Goal: Information Seeking & Learning: Learn about a topic

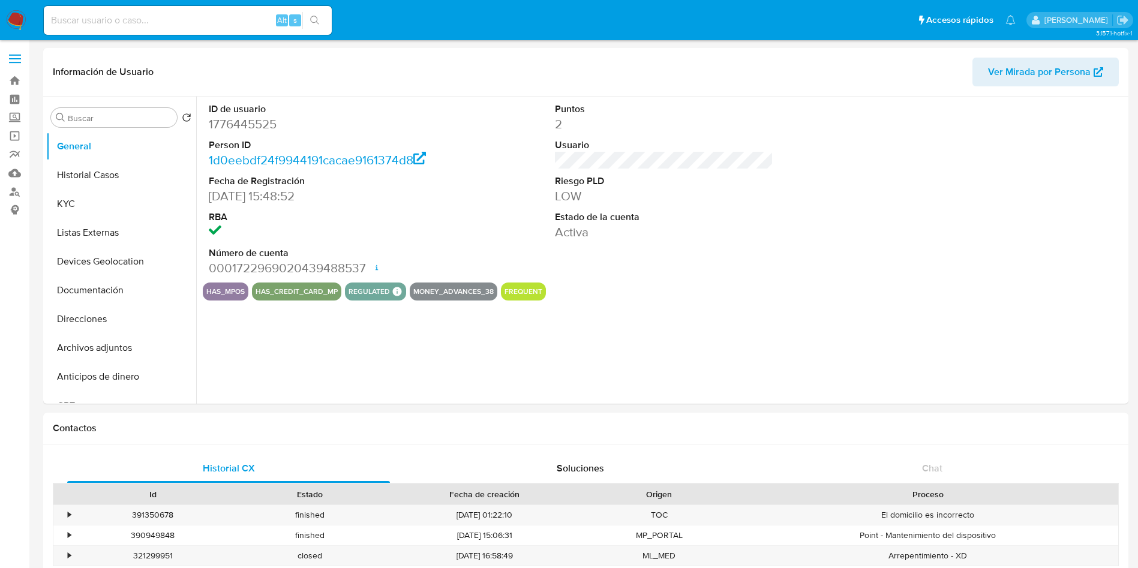
select select "10"
click at [13, 121] on label "Screening" at bounding box center [71, 118] width 143 height 19
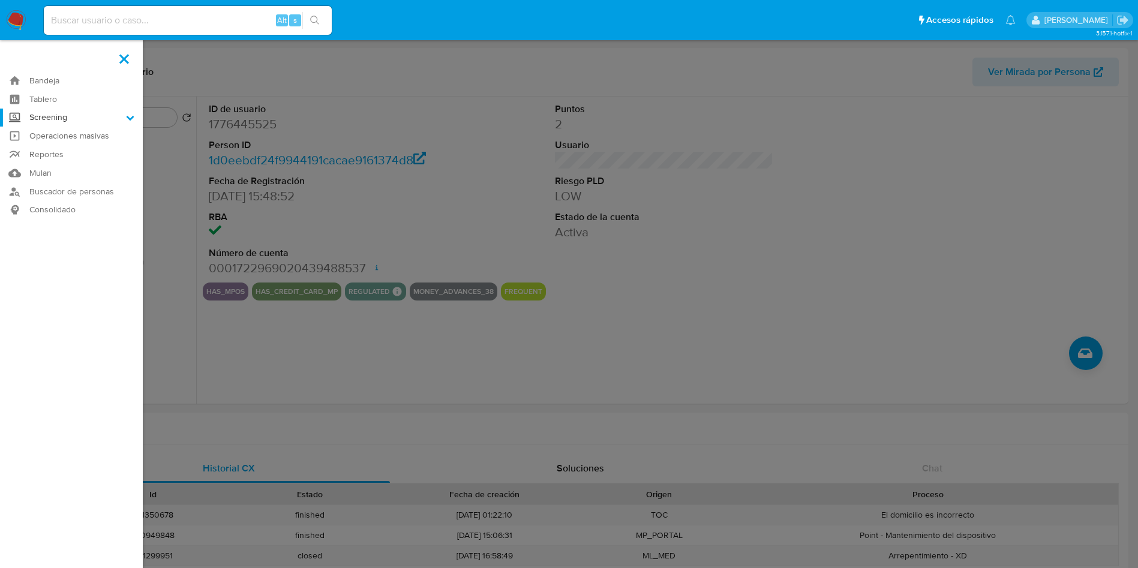
click at [0, 0] on input "Screening" at bounding box center [0, 0] width 0 height 0
click at [64, 165] on link "Herramientas" at bounding box center [71, 164] width 143 height 15
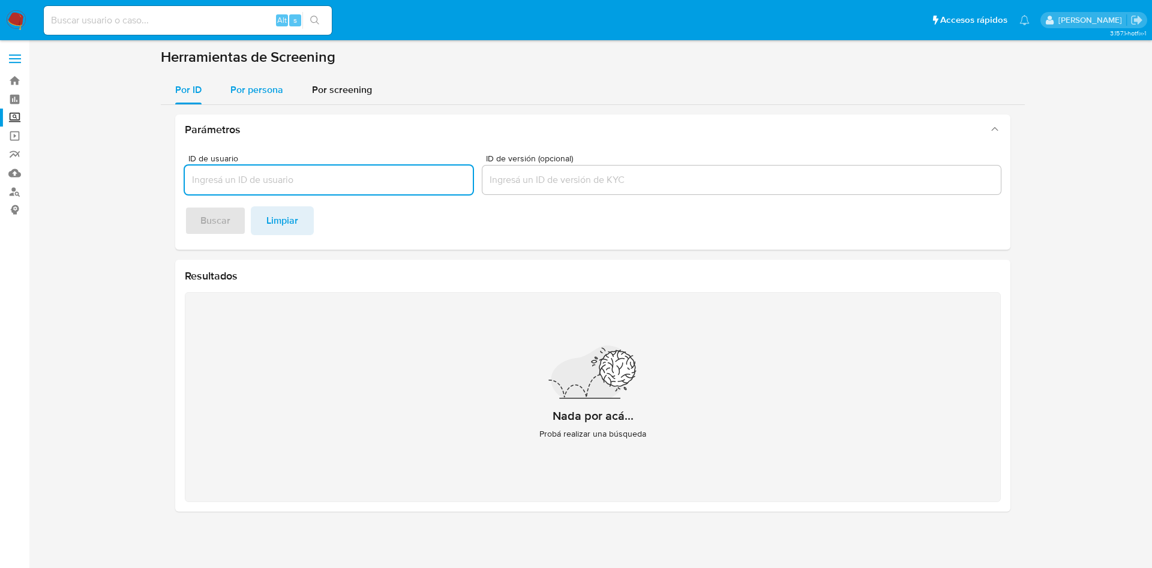
click at [247, 86] on span "Por persona" at bounding box center [256, 90] width 53 height 14
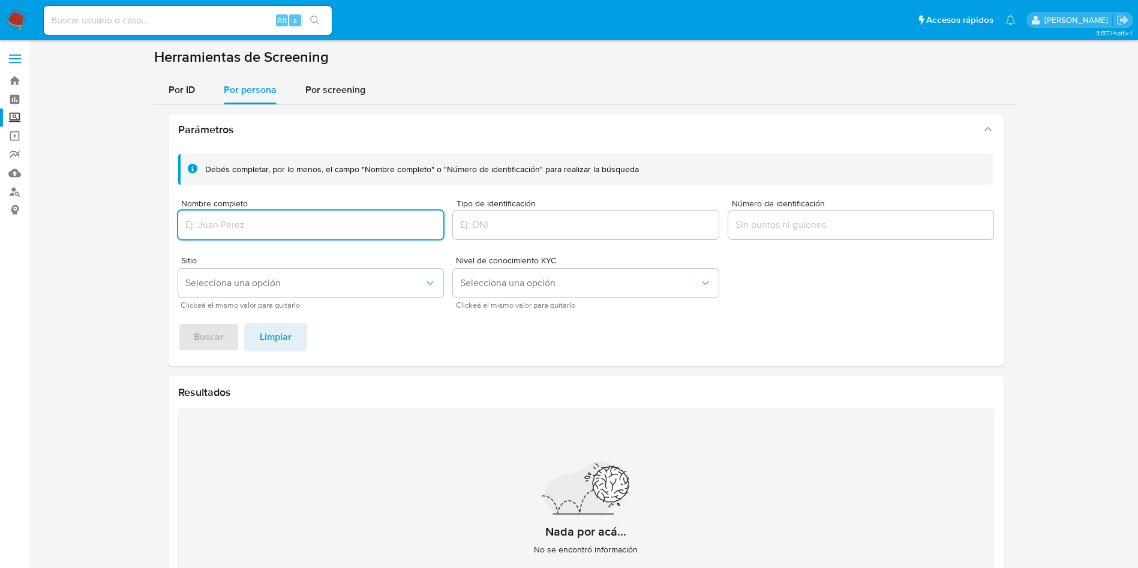
click at [301, 227] on input "Nombre completo" at bounding box center [311, 225] width 266 height 16
type input "MARIANA GUADALUPE HERNANDEZ ORTUÑO"
click at [215, 330] on span "Buscar" at bounding box center [209, 337] width 30 height 26
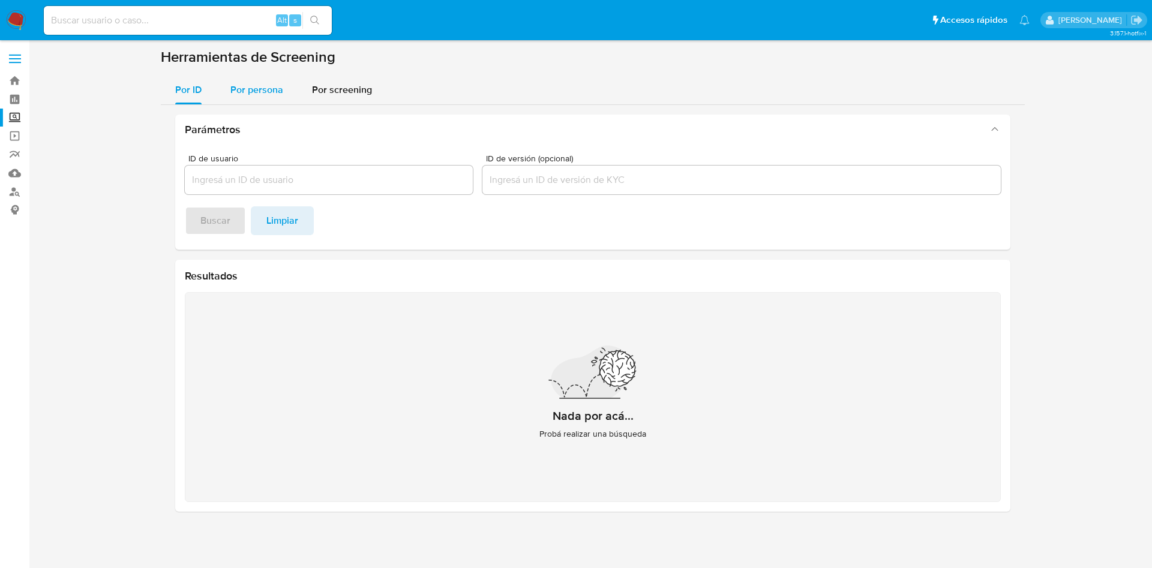
click at [262, 88] on span "Por persona" at bounding box center [256, 90] width 53 height 14
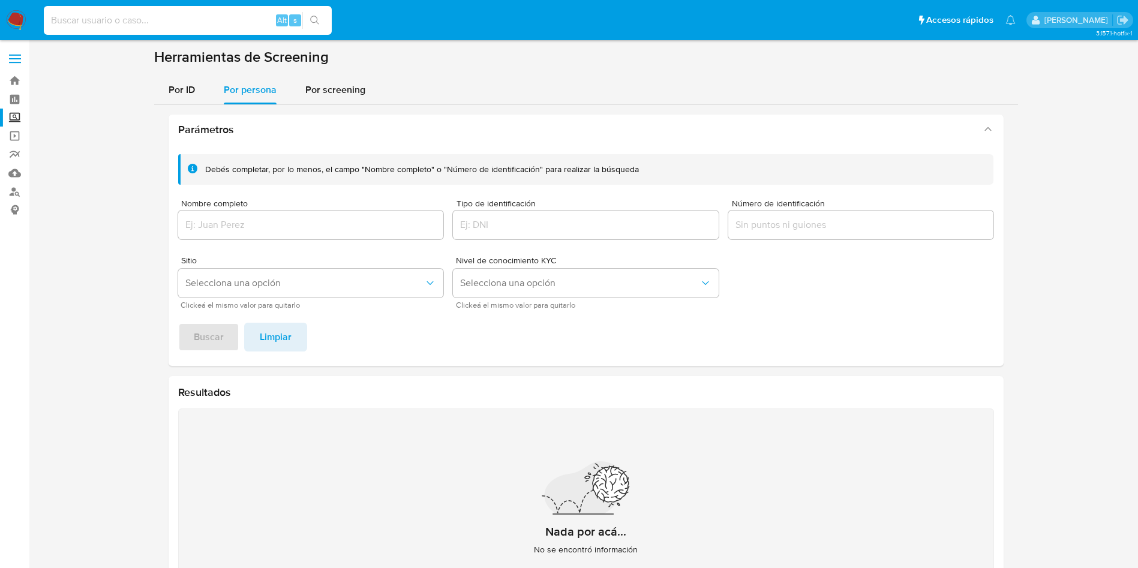
click at [221, 16] on input at bounding box center [188, 21] width 288 height 16
paste input "1832864070"
type input "1832864070"
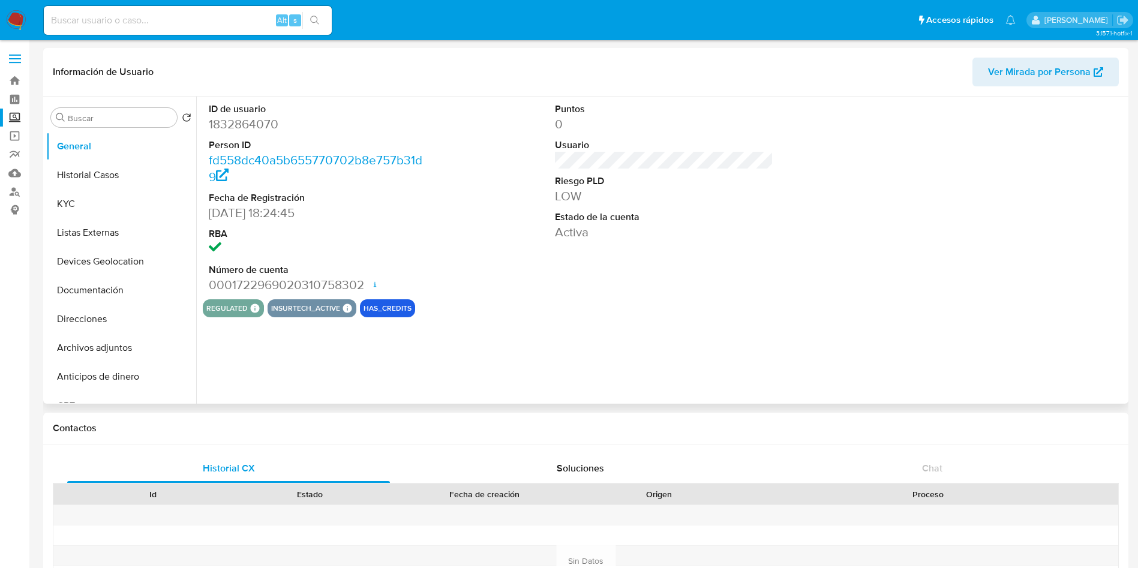
select select "10"
click at [104, 179] on button "Historial Casos" at bounding box center [116, 175] width 140 height 29
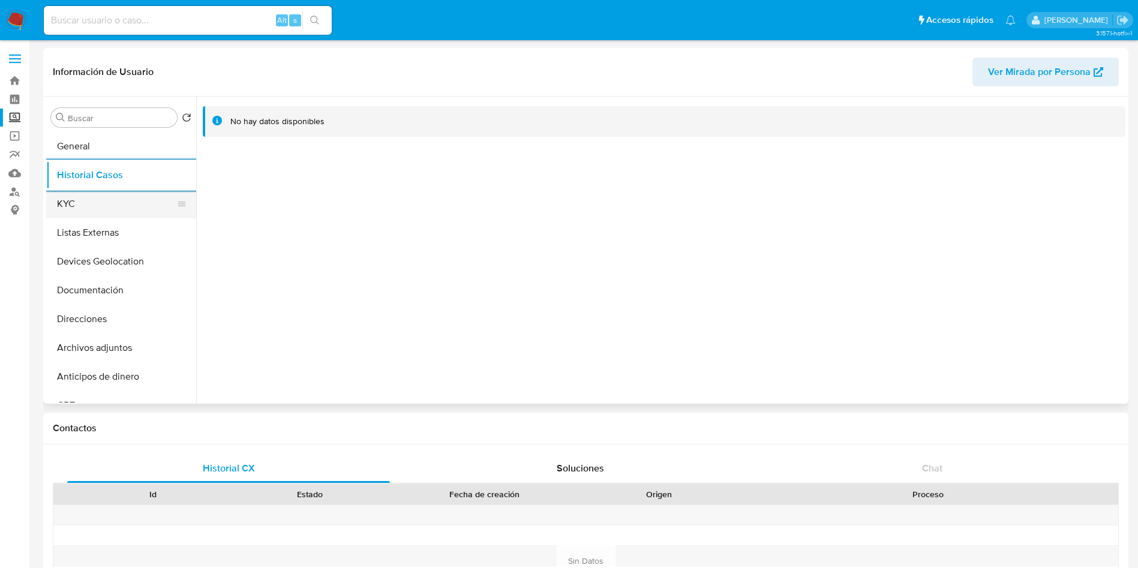
click at [123, 209] on button "KYC" at bounding box center [116, 204] width 140 height 29
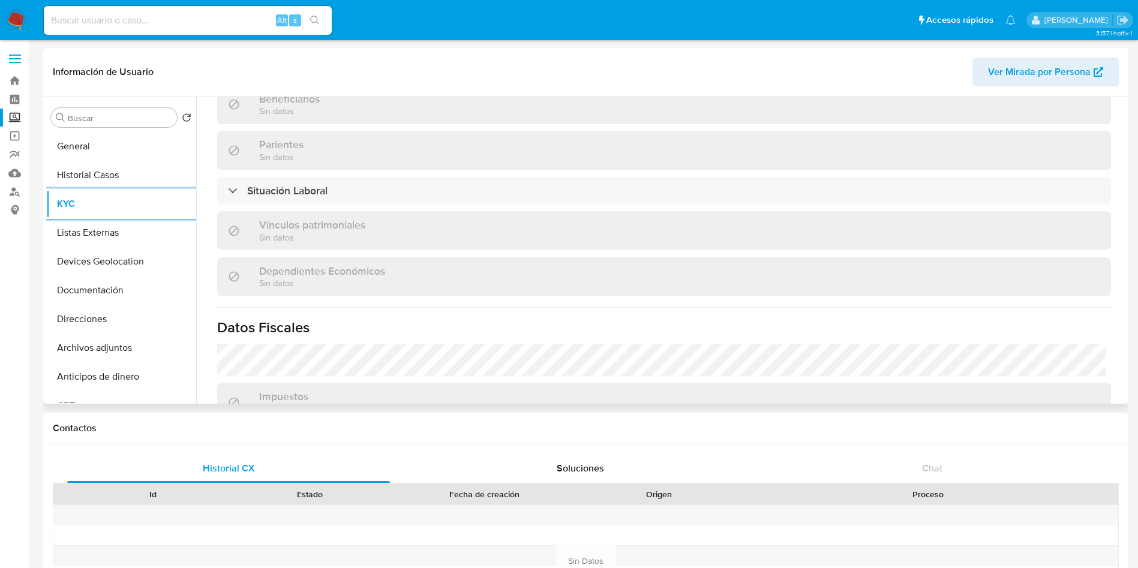
scroll to position [742, 0]
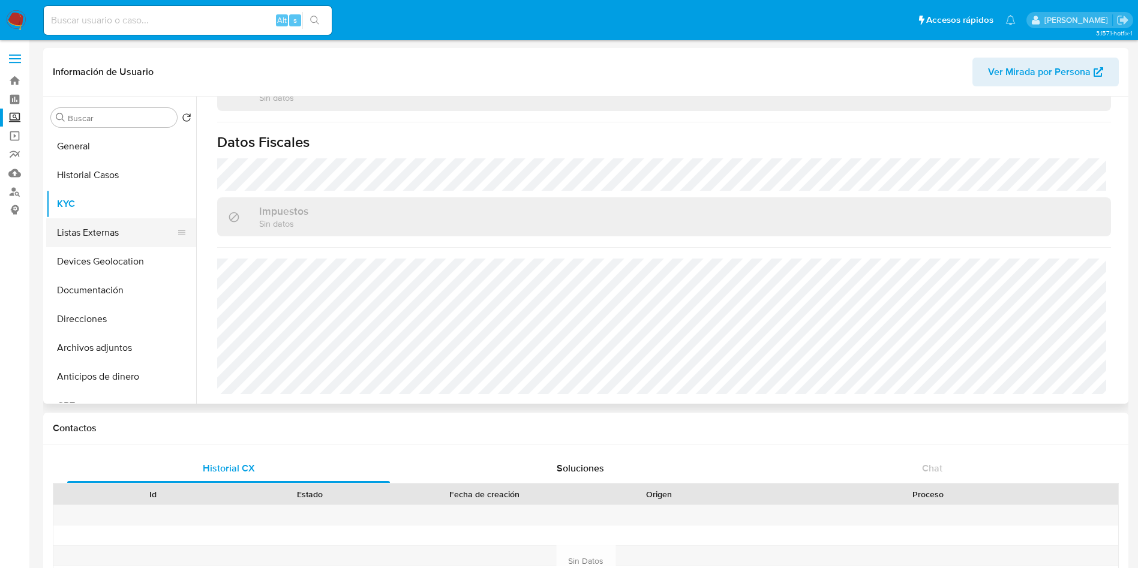
click at [98, 224] on button "Listas Externas" at bounding box center [116, 232] width 140 height 29
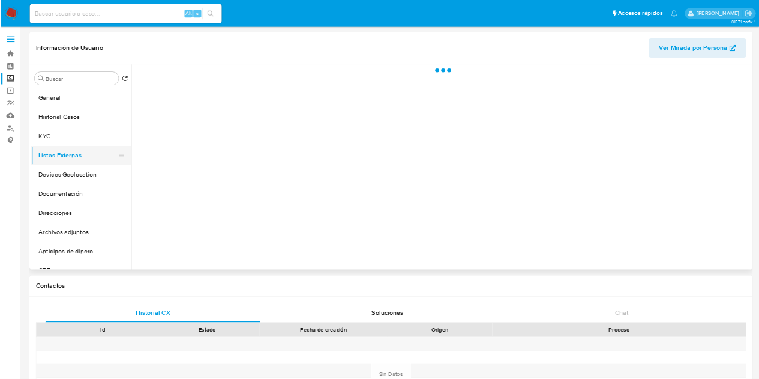
scroll to position [0, 0]
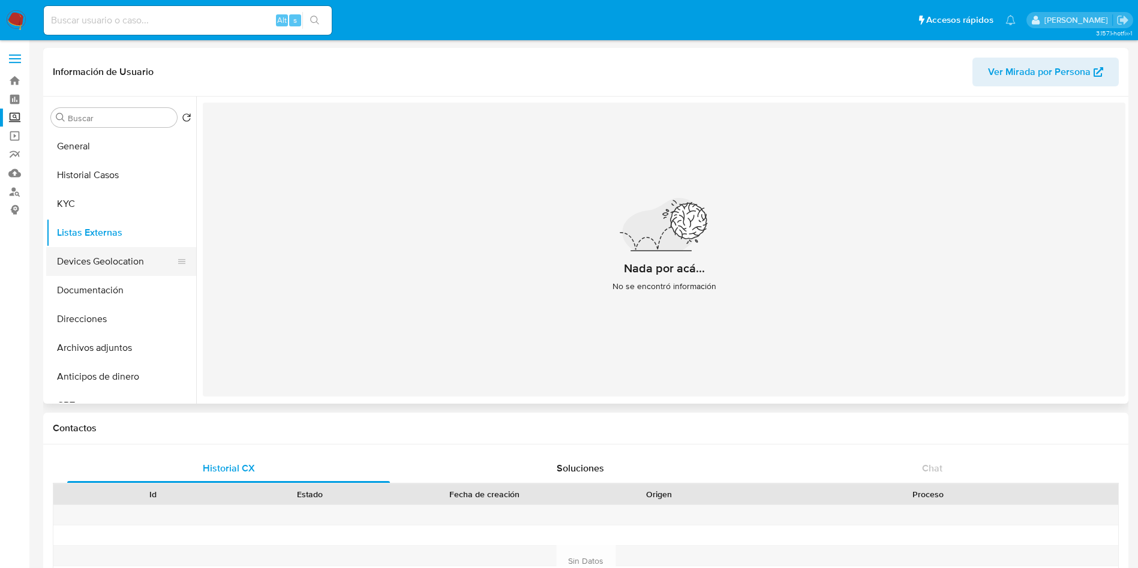
click at [81, 251] on button "Devices Geolocation" at bounding box center [116, 261] width 140 height 29
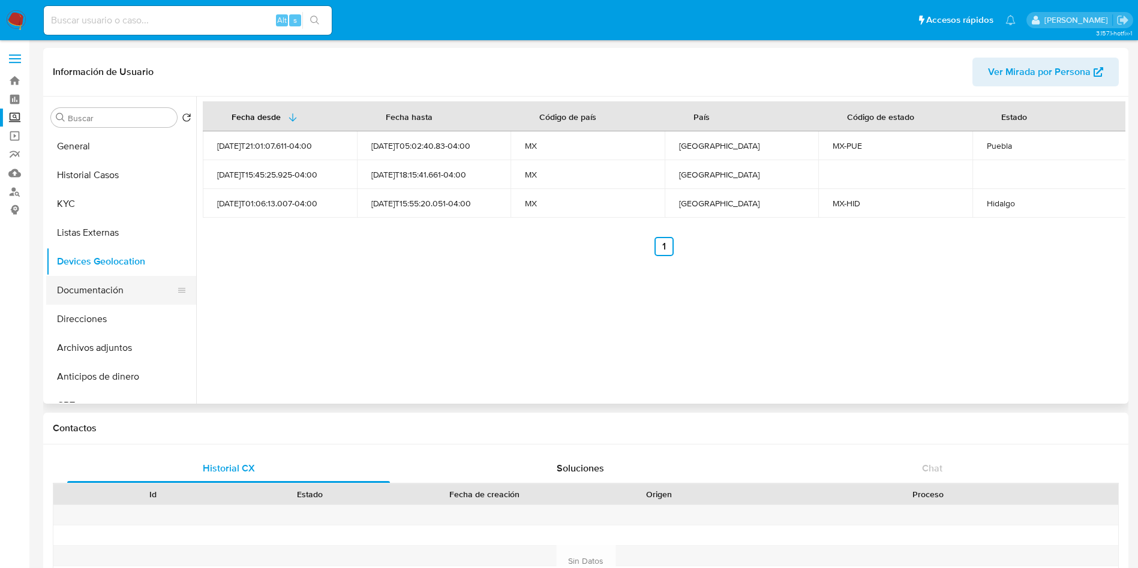
click at [100, 282] on button "Documentación" at bounding box center [116, 290] width 140 height 29
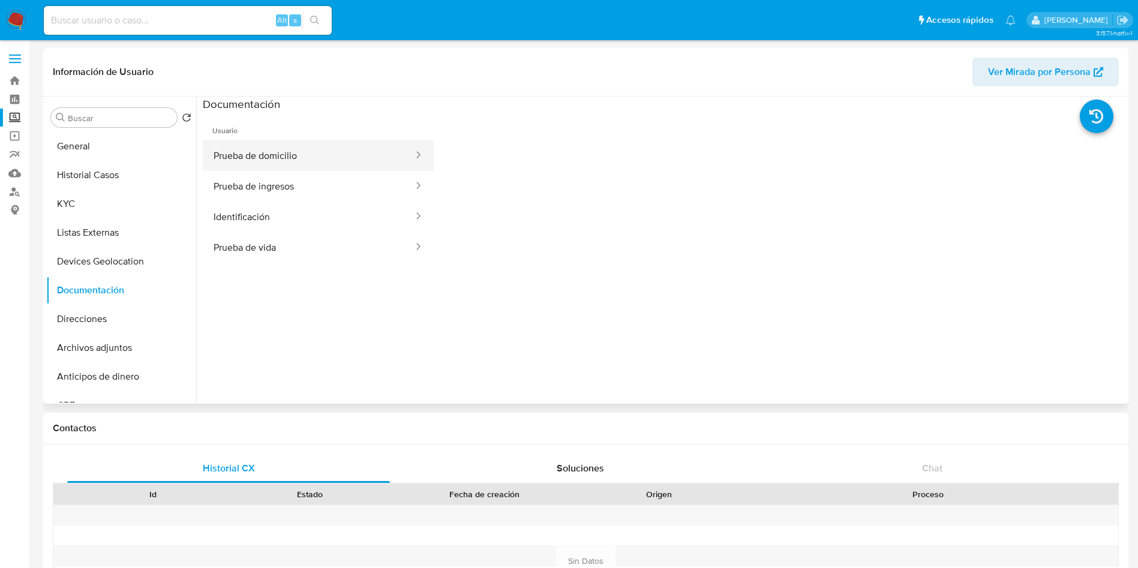
click at [341, 160] on button "Prueba de domicilio" at bounding box center [309, 155] width 212 height 31
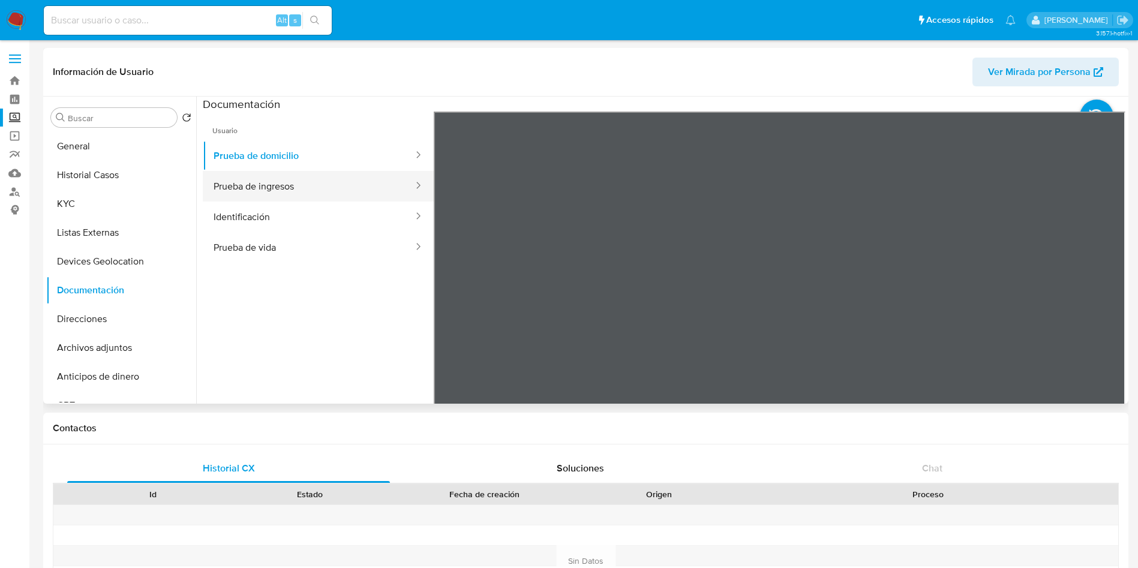
click at [307, 179] on button "Prueba de ingresos" at bounding box center [309, 186] width 212 height 31
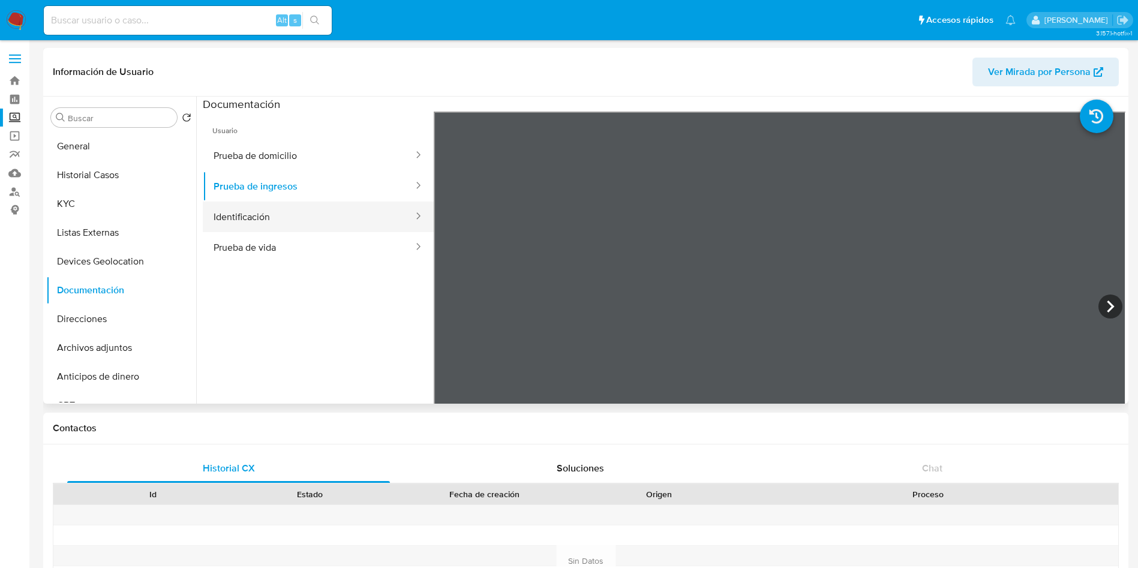
click at [328, 225] on button "Identificación" at bounding box center [309, 217] width 212 height 31
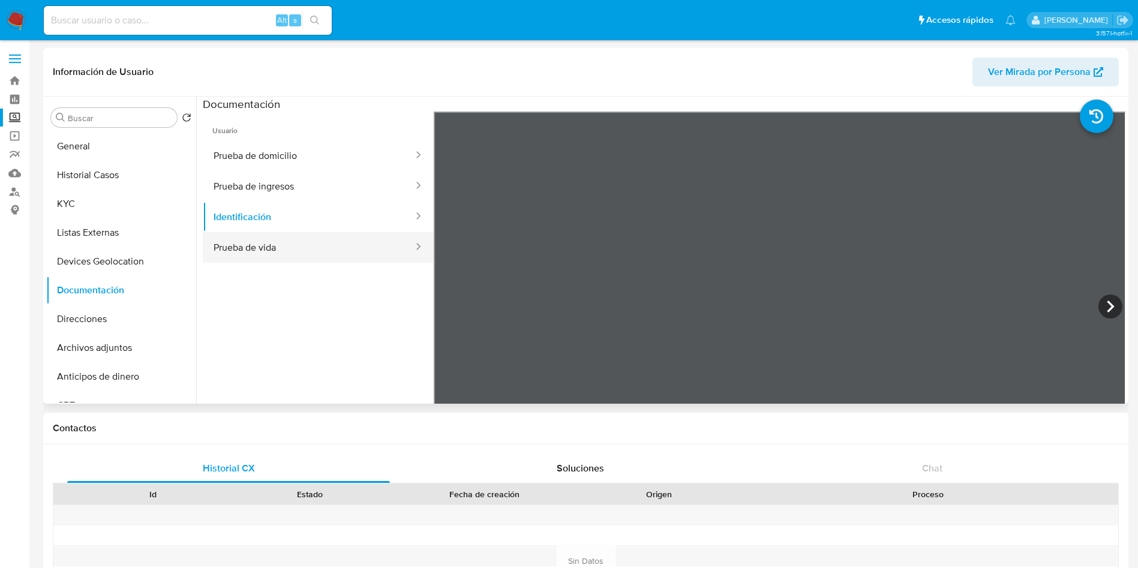
click at [352, 254] on button "Prueba de vida" at bounding box center [309, 247] width 212 height 31
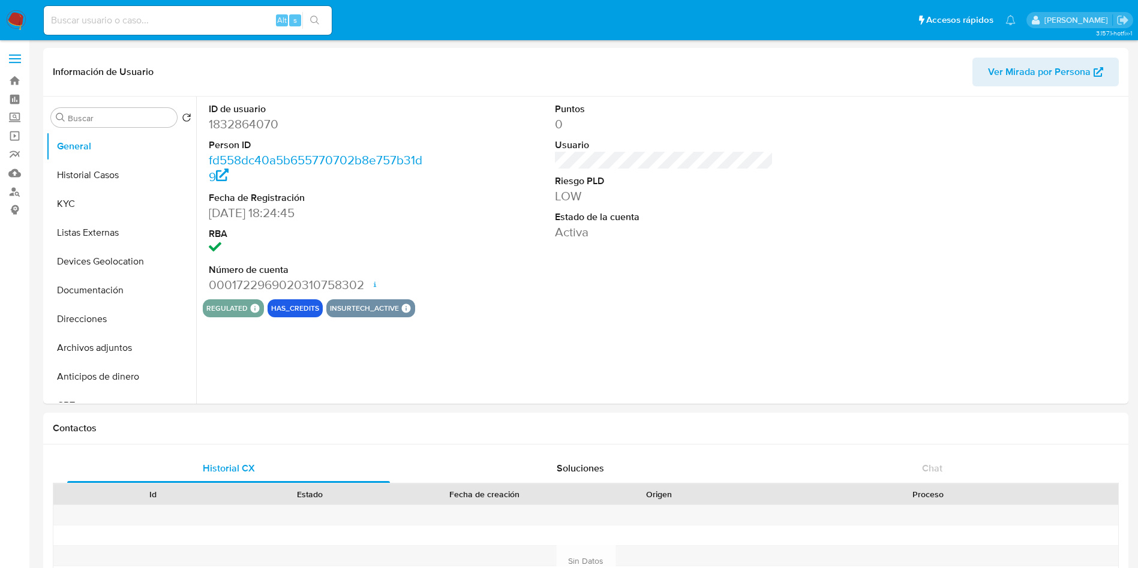
select select "10"
click at [13, 115] on label "Screening" at bounding box center [71, 118] width 143 height 19
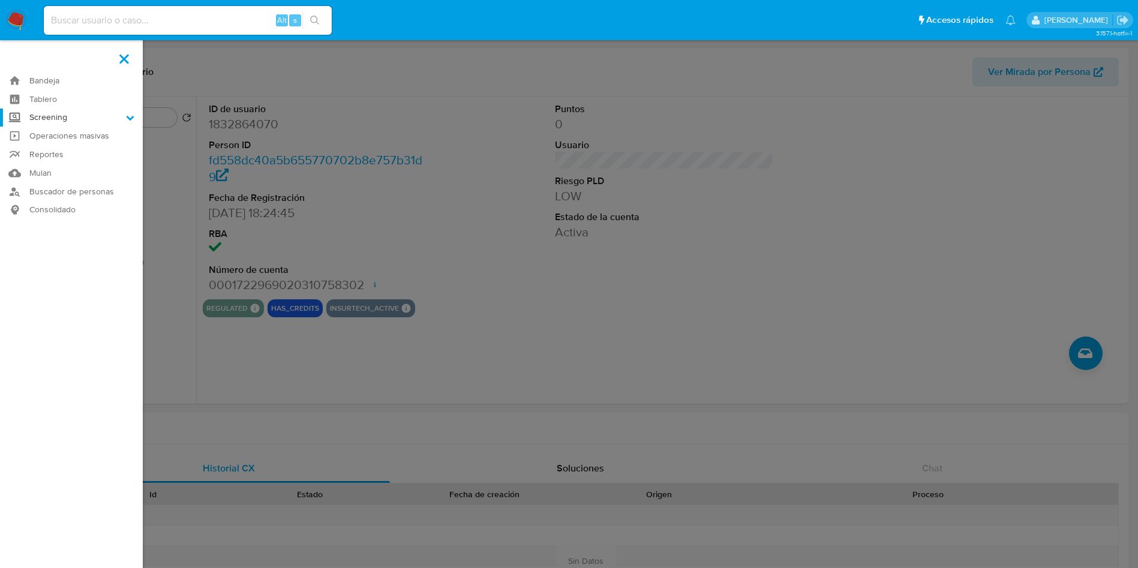
click at [0, 0] on input "Screening" at bounding box center [0, 0] width 0 height 0
click at [61, 162] on link "Herramientas" at bounding box center [71, 164] width 143 height 15
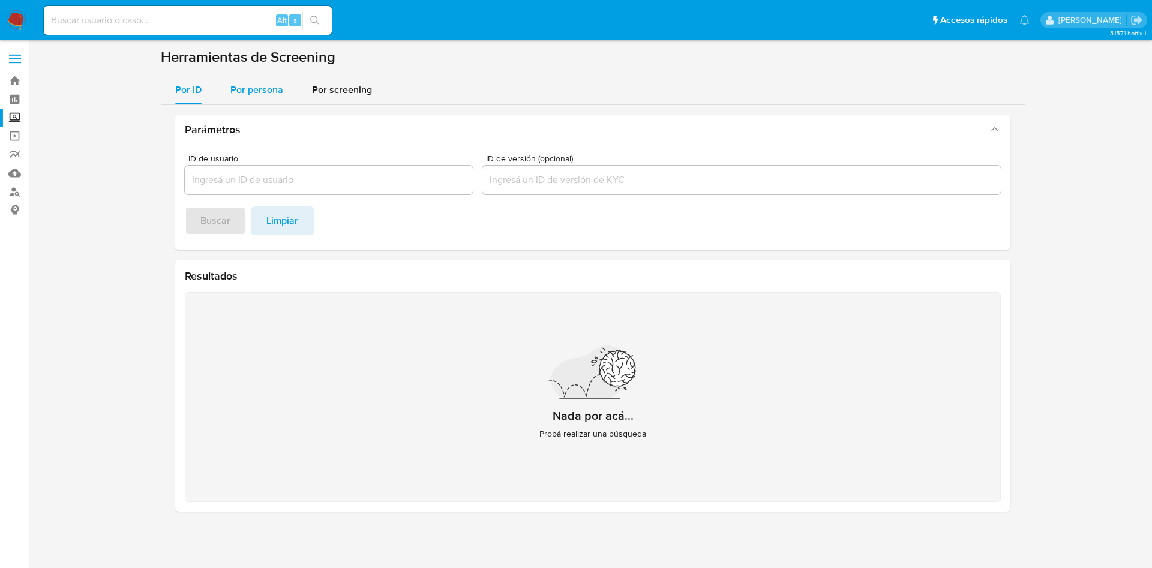
drag, startPoint x: 262, startPoint y: 84, endPoint x: 281, endPoint y: 101, distance: 25.5
click at [261, 83] on span "Por persona" at bounding box center [256, 90] width 53 height 14
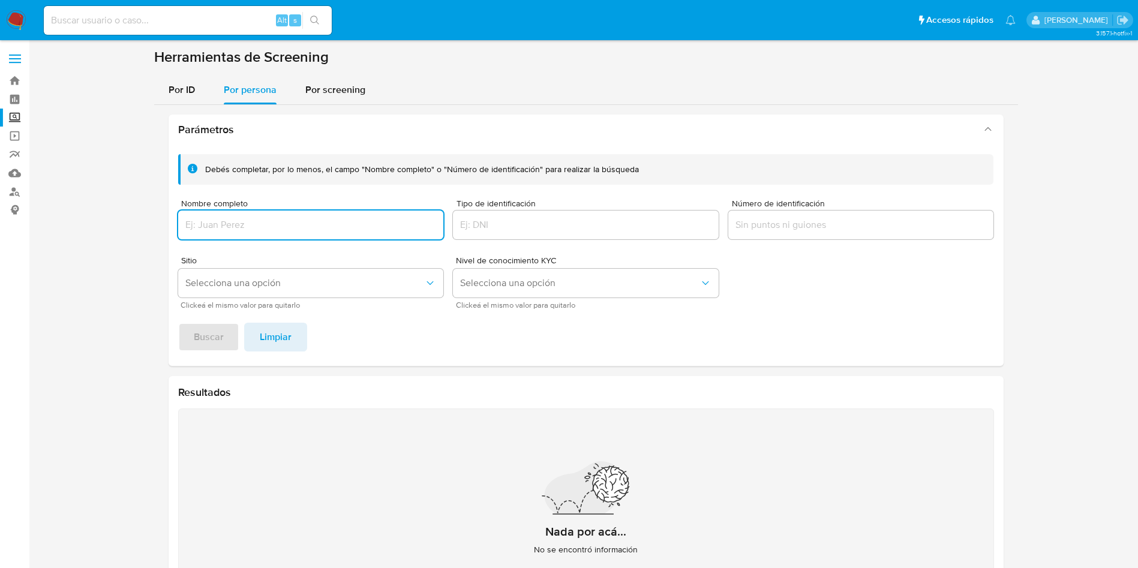
click at [272, 221] on input "Nombre completo" at bounding box center [311, 225] width 266 height 16
type input "ALFREDO PARRAZALES GONZALEZ"
click at [210, 329] on span "Buscar" at bounding box center [209, 337] width 30 height 26
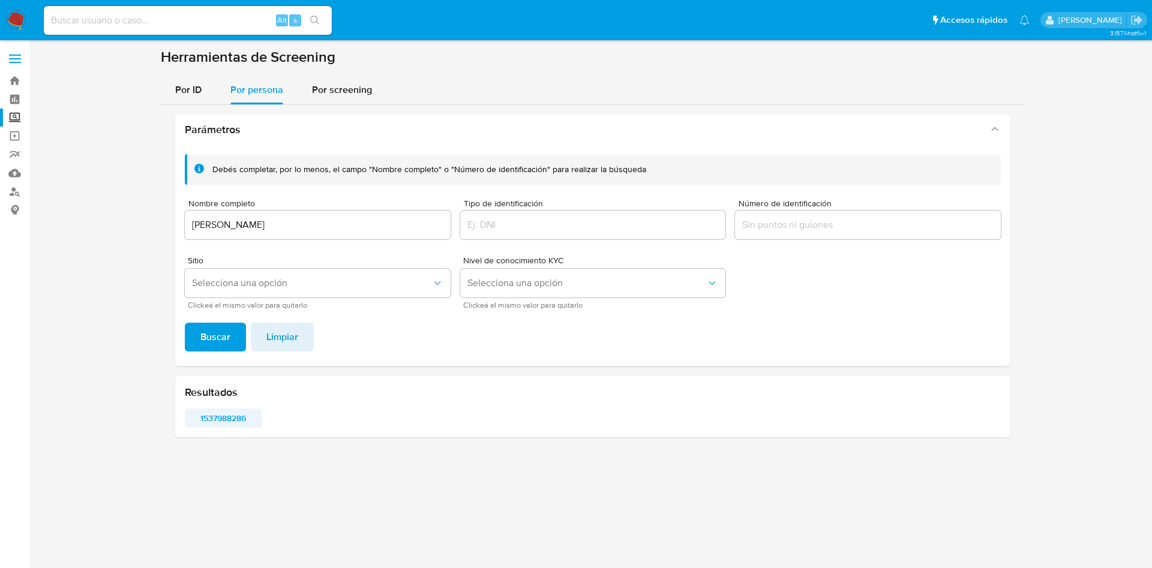
click at [217, 416] on span "1537988286" at bounding box center [223, 418] width 61 height 17
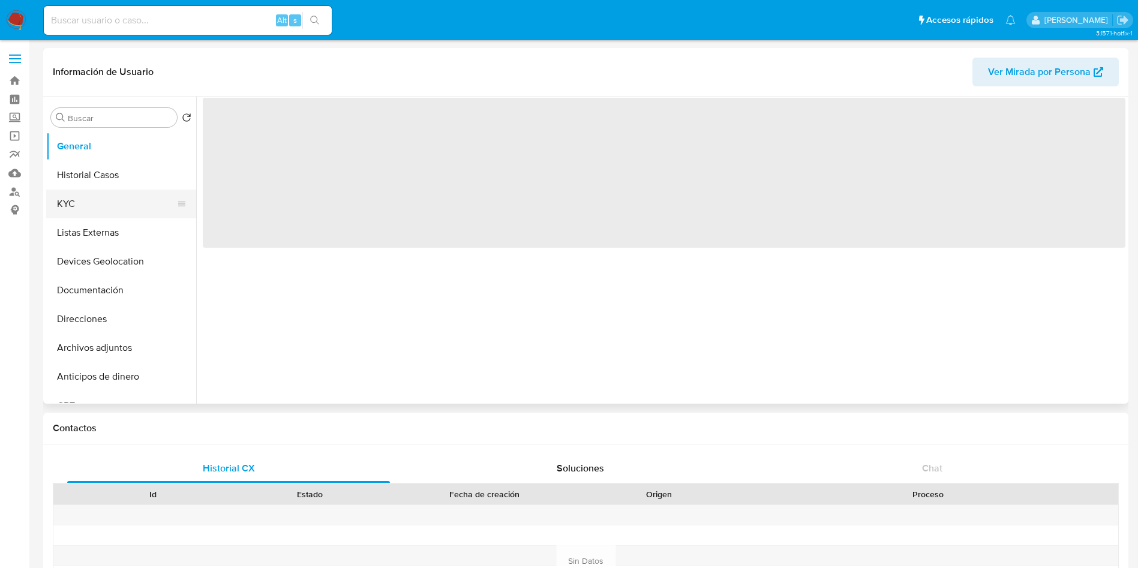
click at [106, 206] on button "KYC" at bounding box center [116, 204] width 140 height 29
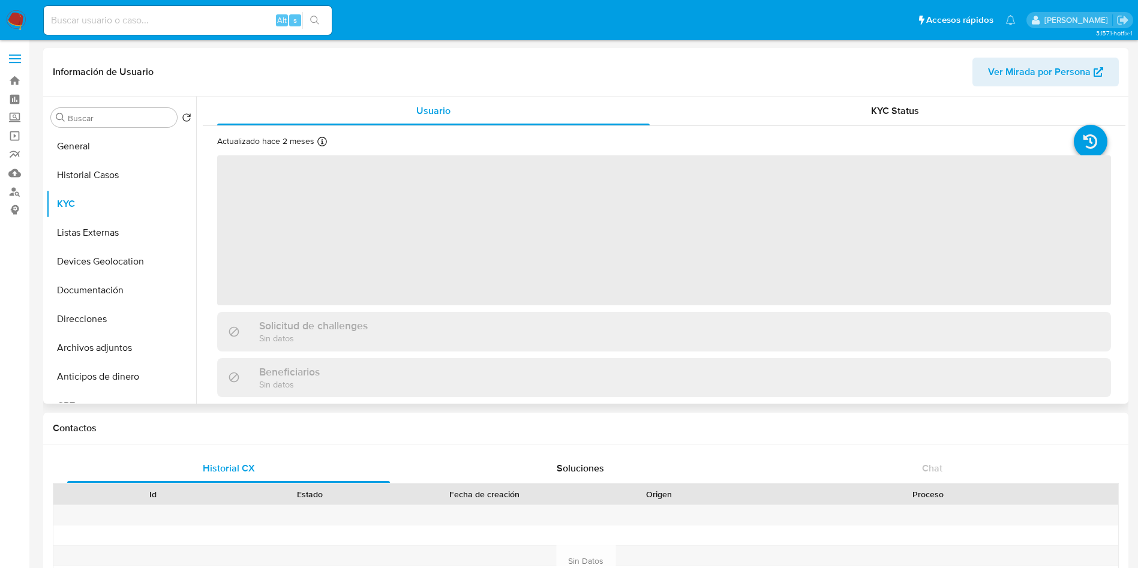
select select "10"
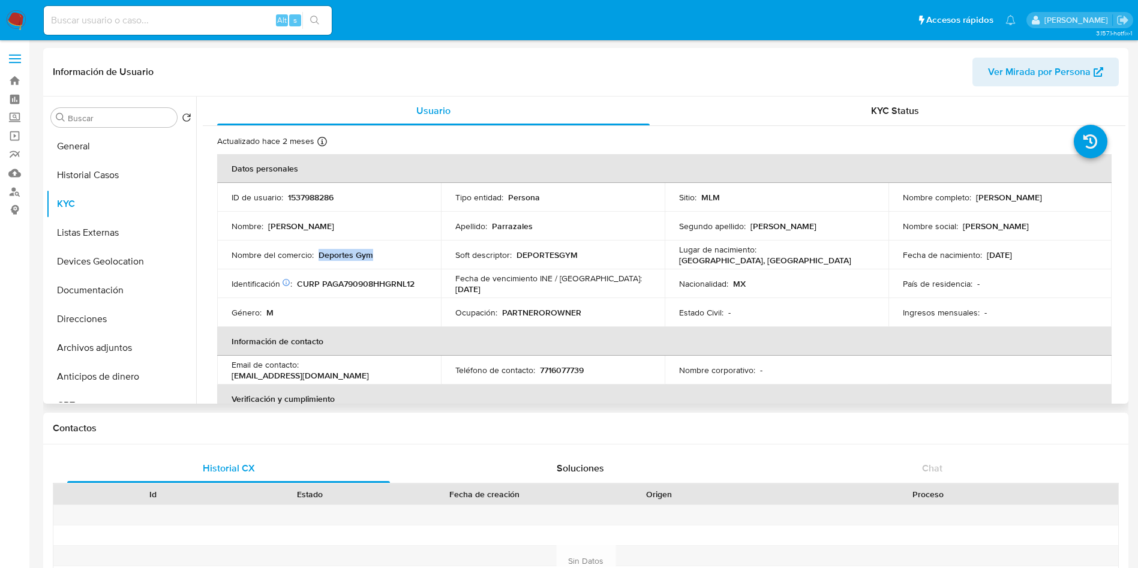
drag, startPoint x: 319, startPoint y: 255, endPoint x: 374, endPoint y: 256, distance: 55.2
click at [374, 256] on div "Nombre del comercio : Deportes Gym" at bounding box center [329, 255] width 195 height 11
copy p "Deportes Gym"
click at [92, 152] on button "General" at bounding box center [116, 146] width 140 height 29
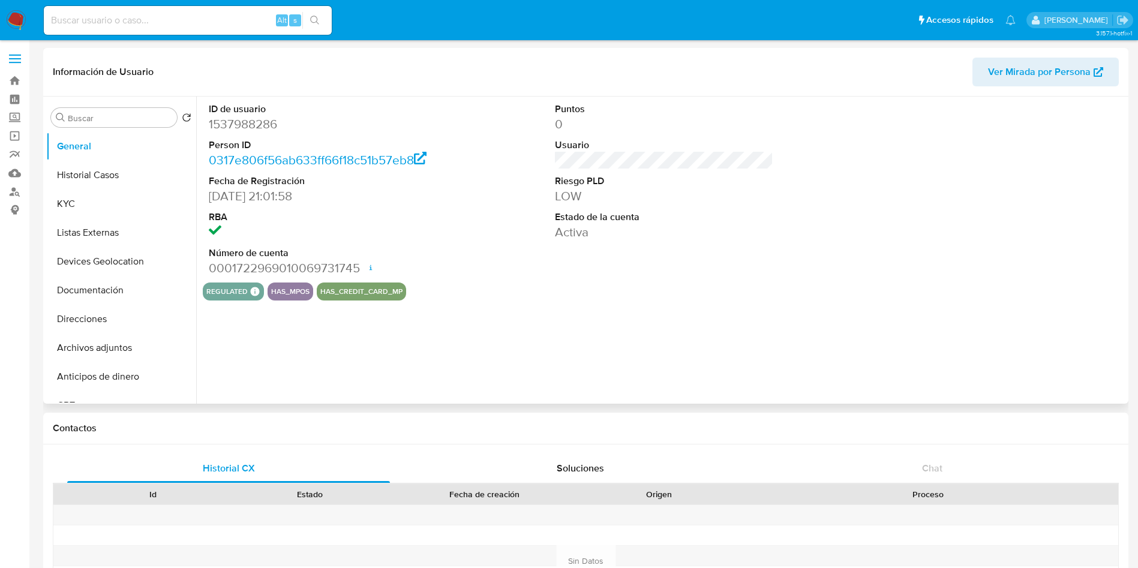
click at [265, 121] on dd "1537988286" at bounding box center [318, 124] width 219 height 17
copy dd "1537988286"
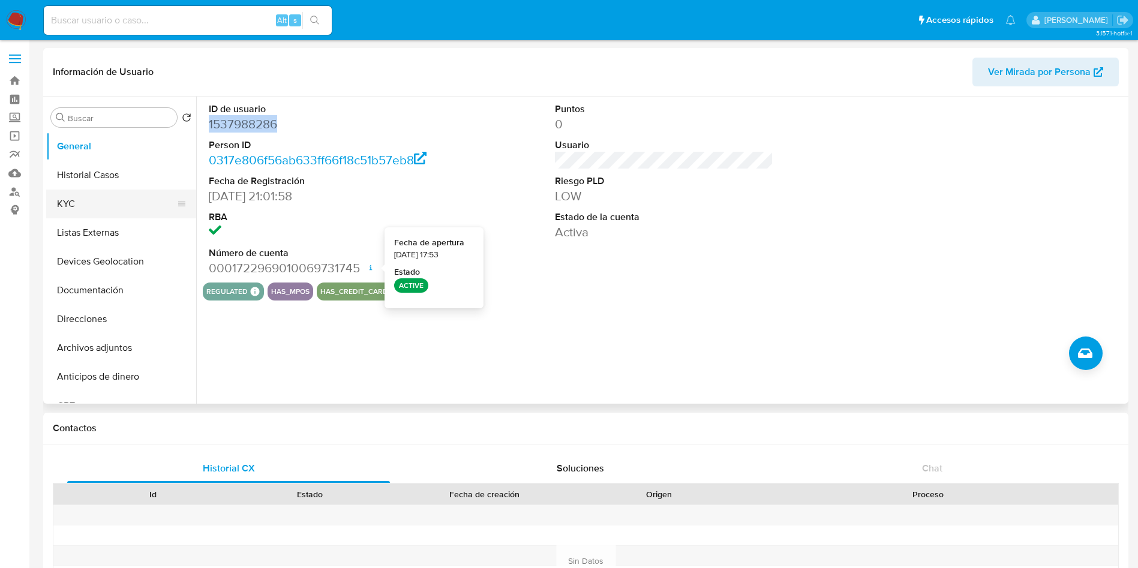
click at [98, 193] on button "KYC" at bounding box center [116, 204] width 140 height 29
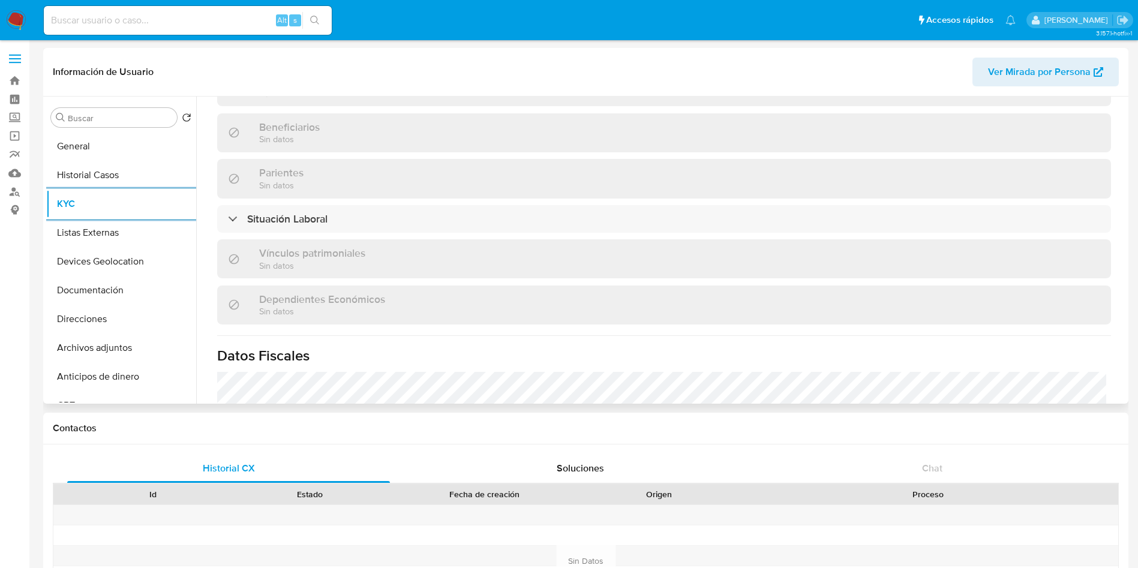
scroll to position [540, 0]
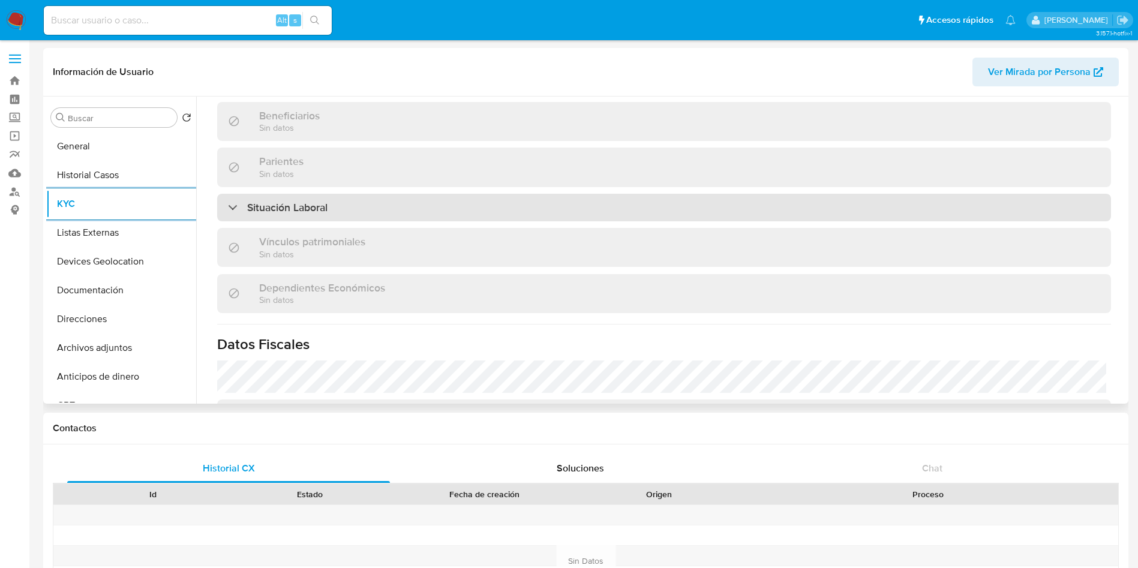
click at [352, 213] on div "Situación Laboral" at bounding box center [664, 208] width 894 height 28
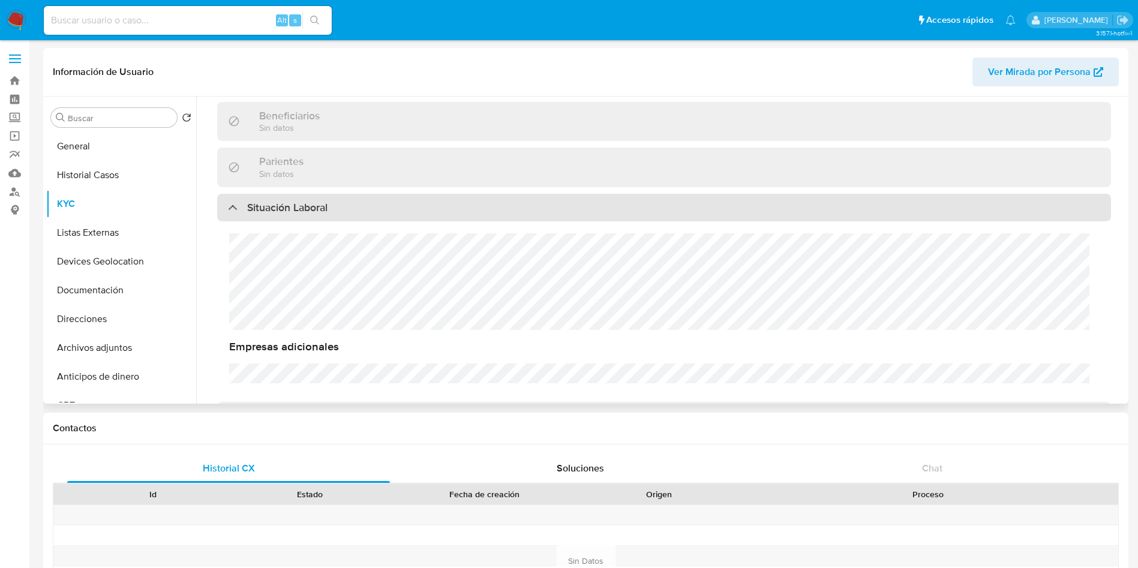
click at [352, 213] on div "Situación Laboral" at bounding box center [664, 208] width 894 height 28
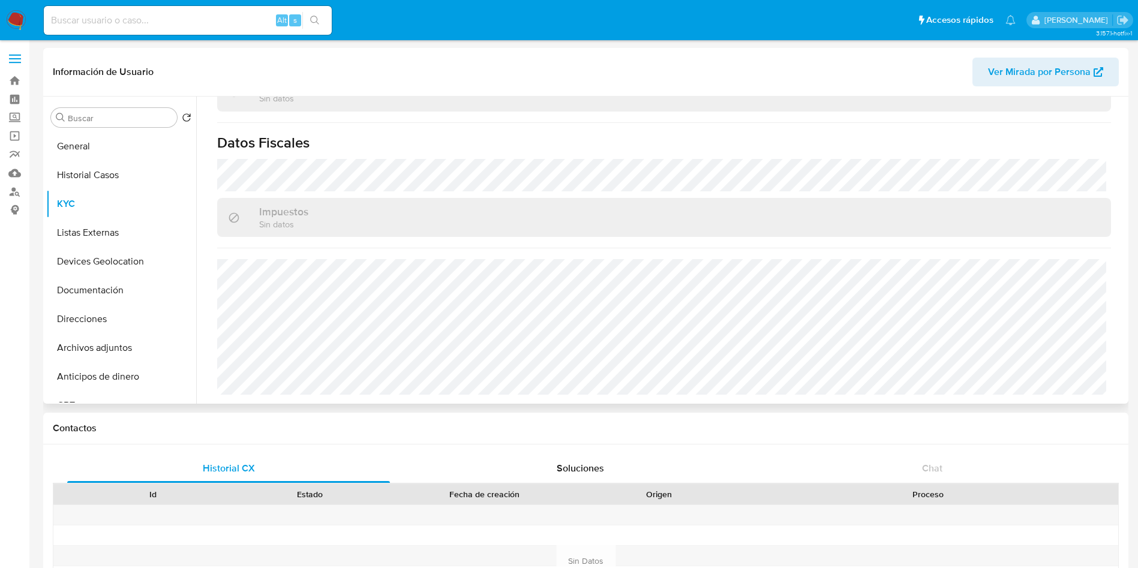
scroll to position [742, 0]
click at [100, 236] on button "Listas Externas" at bounding box center [116, 232] width 140 height 29
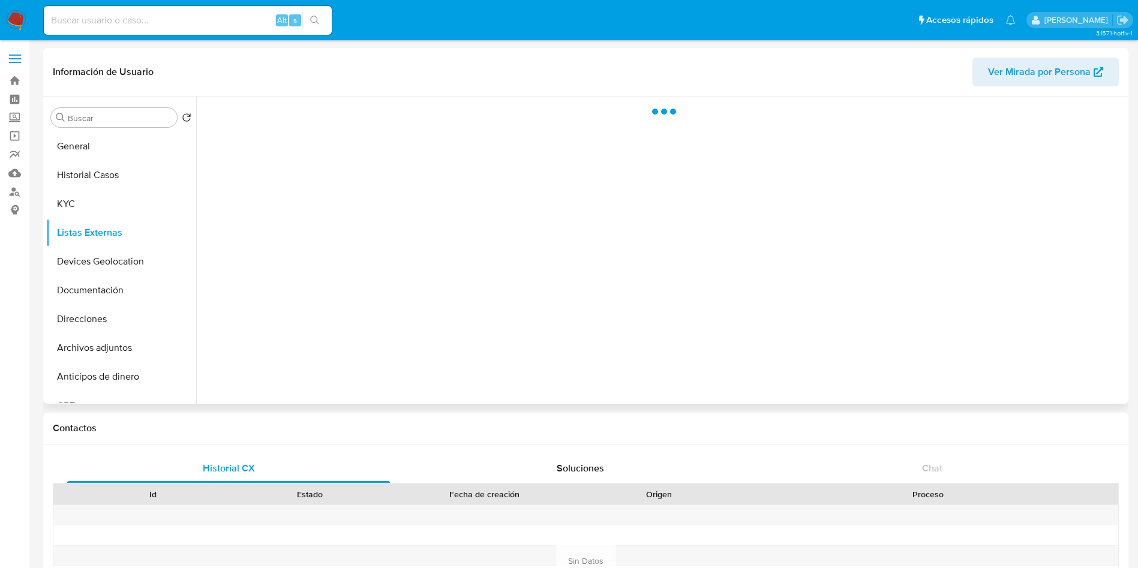
scroll to position [0, 0]
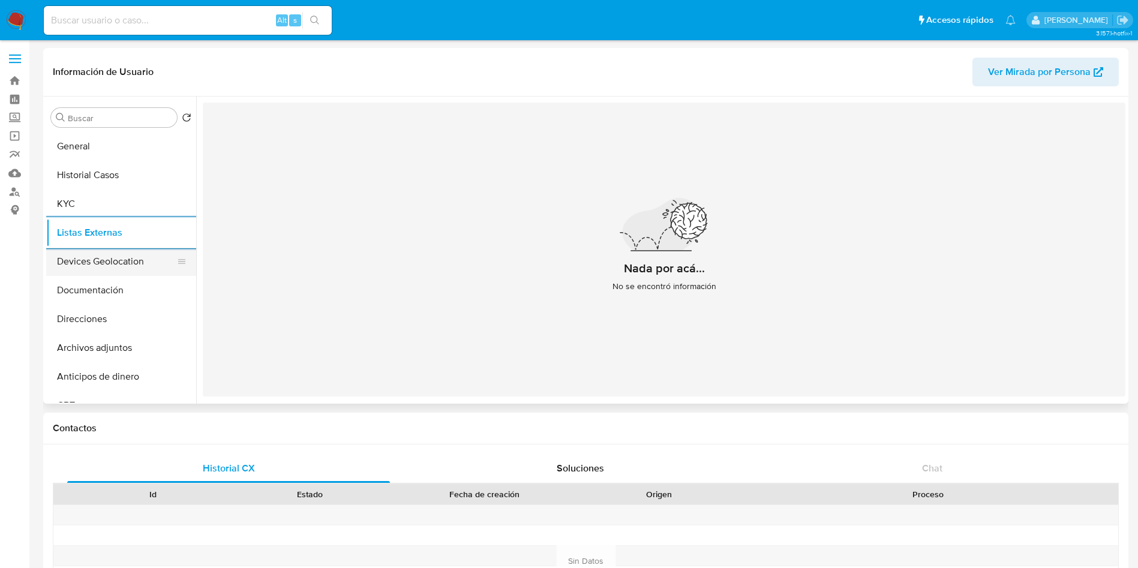
click at [119, 259] on button "Devices Geolocation" at bounding box center [116, 261] width 140 height 29
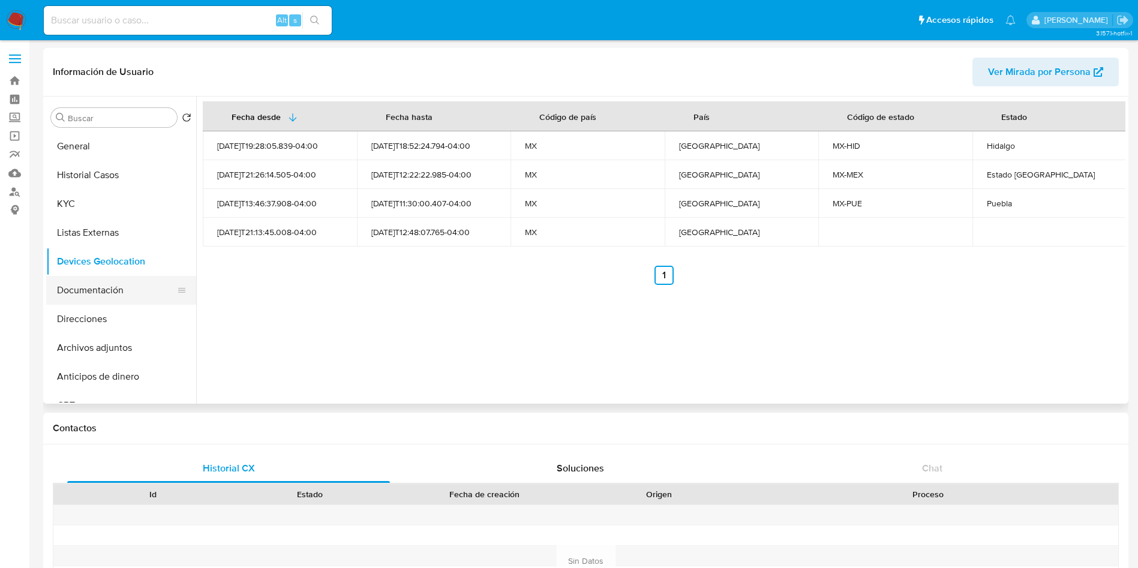
click at [131, 299] on button "Documentación" at bounding box center [116, 290] width 140 height 29
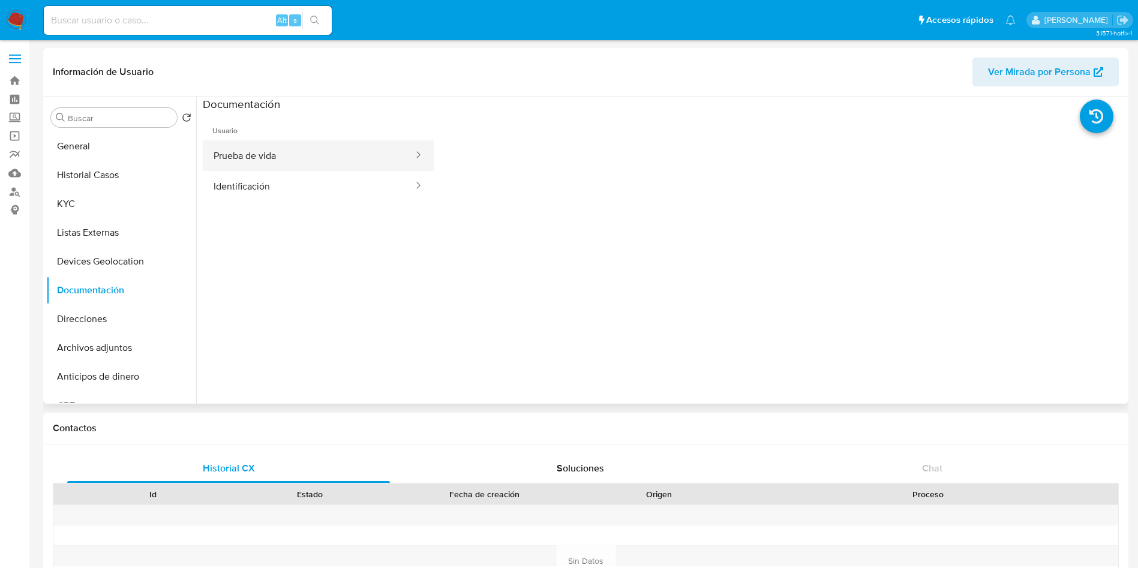
click at [306, 146] on button "Prueba de vida" at bounding box center [309, 155] width 212 height 31
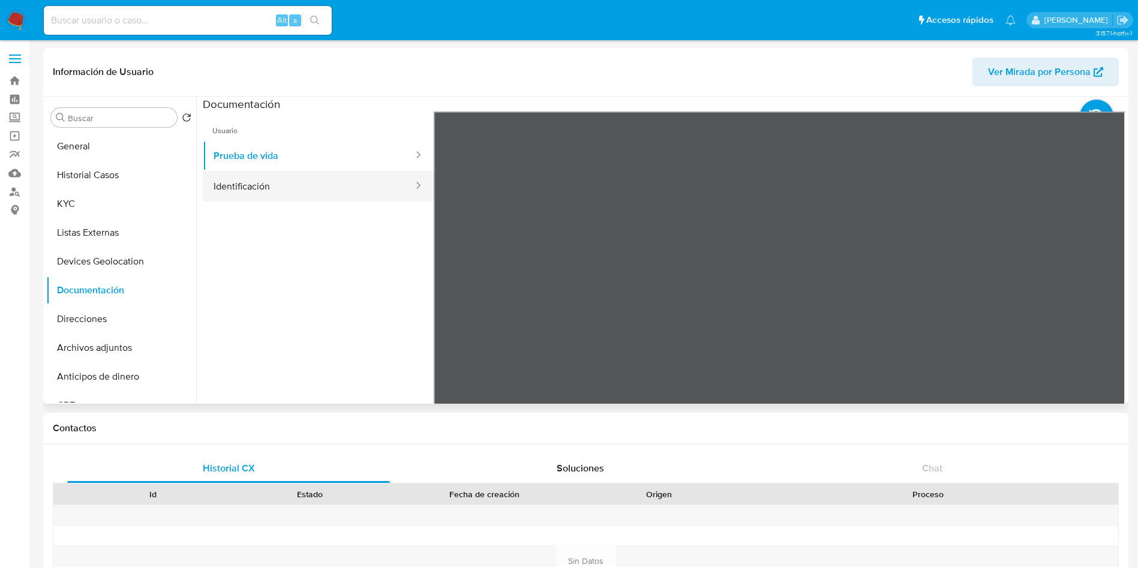
click at [260, 182] on button "Identificación" at bounding box center [309, 186] width 212 height 31
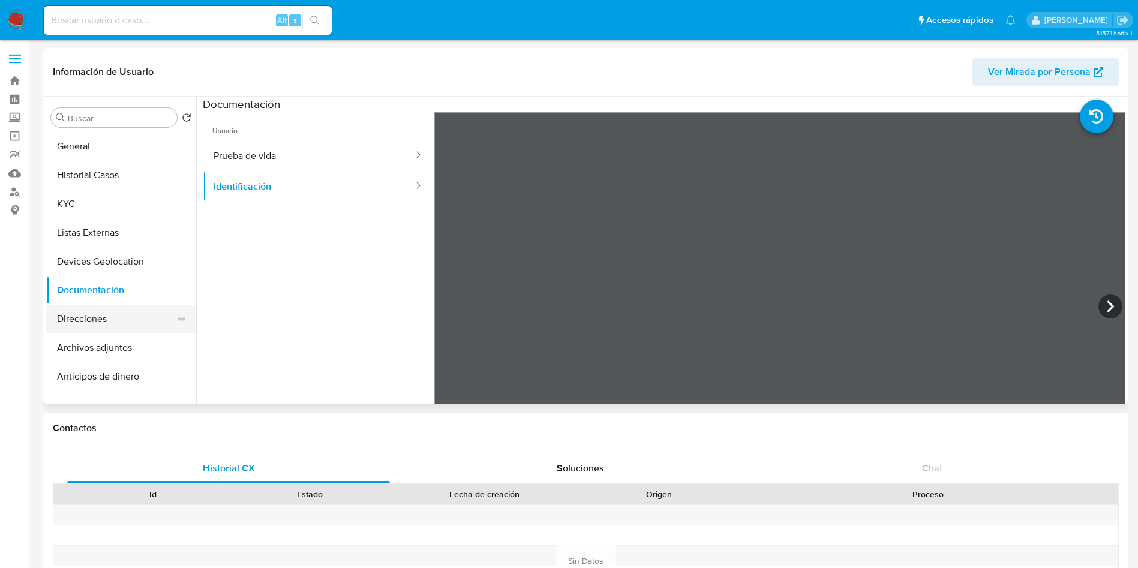
click at [142, 314] on button "Direcciones" at bounding box center [116, 319] width 140 height 29
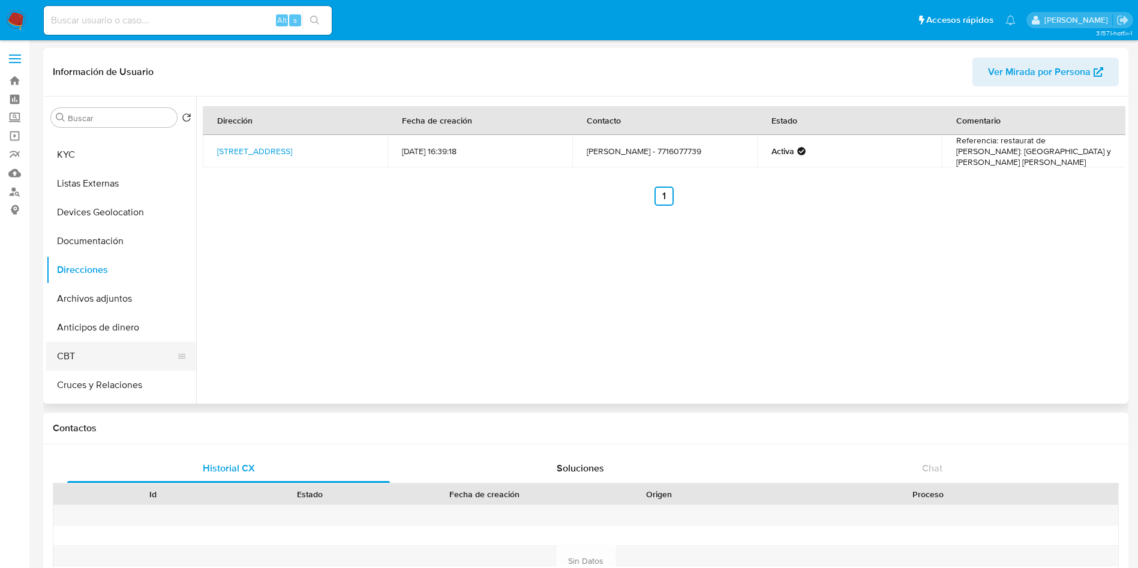
scroll to position [90, 0]
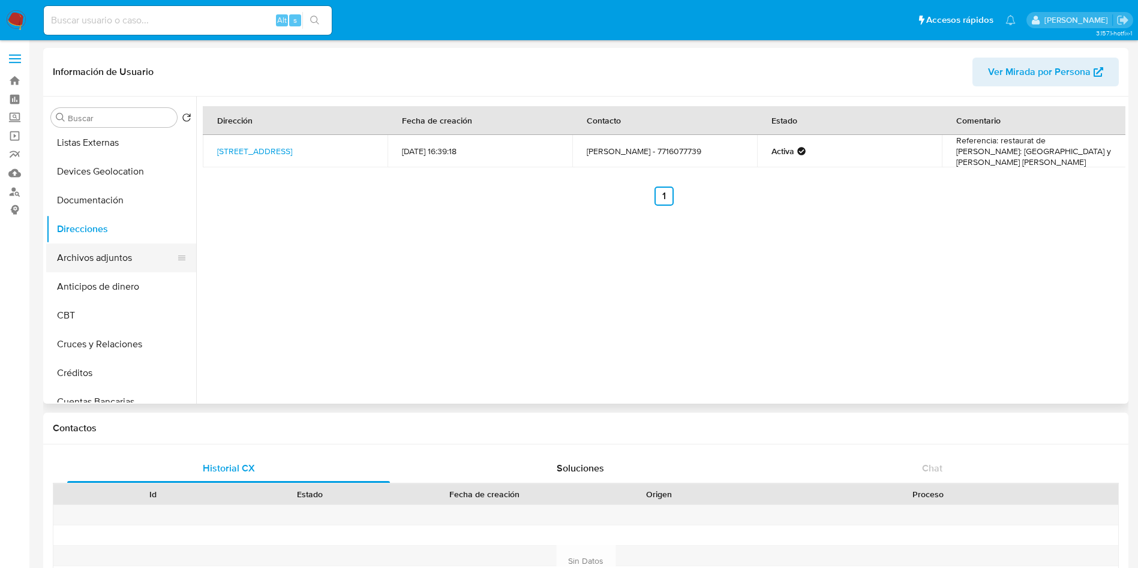
click at [127, 258] on button "Archivos adjuntos" at bounding box center [116, 258] width 140 height 29
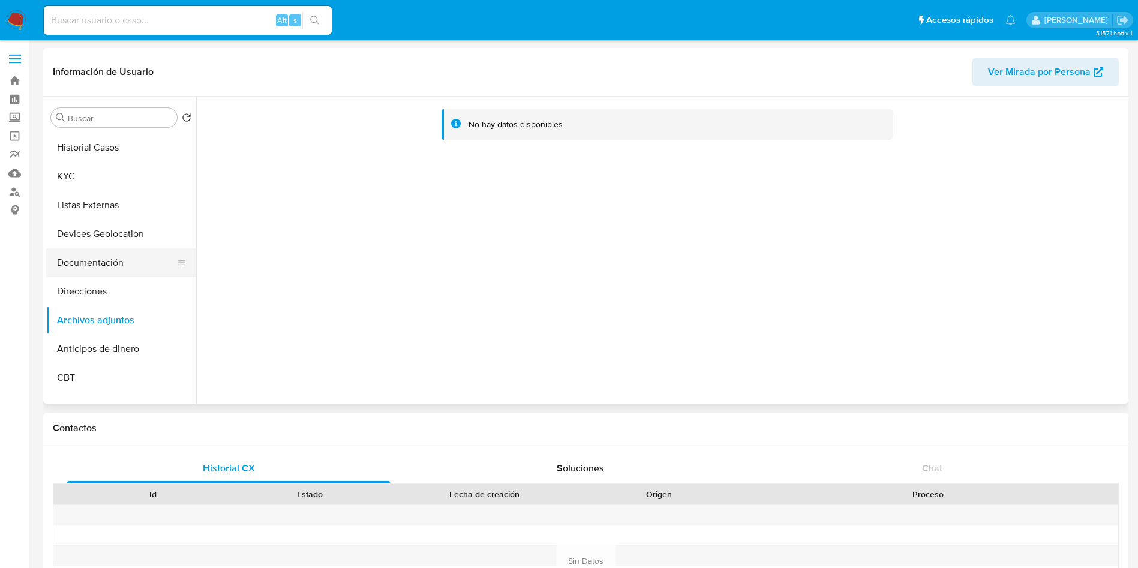
scroll to position [0, 0]
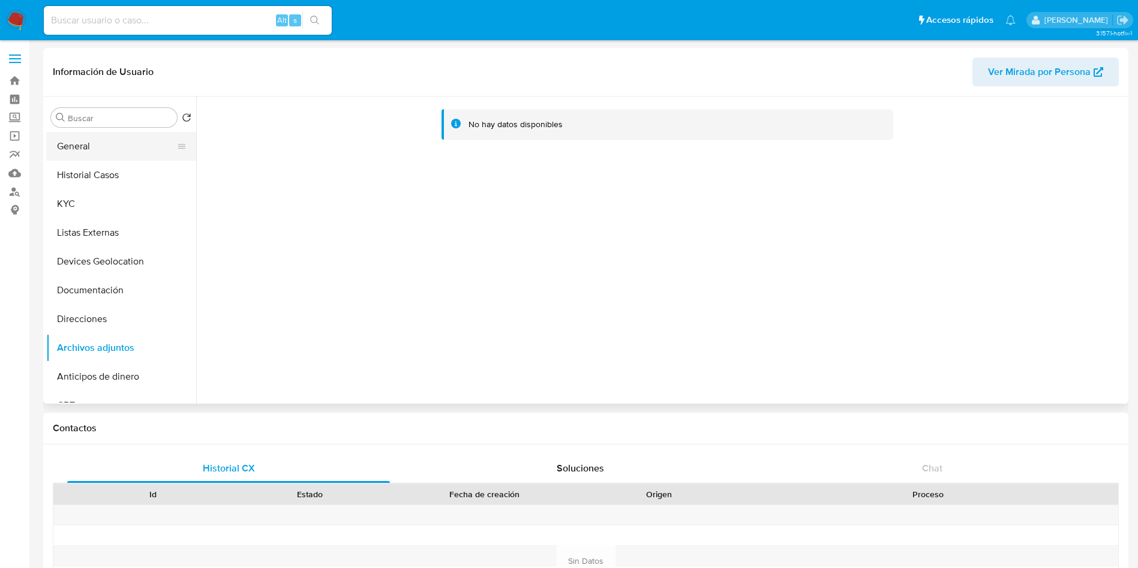
click at [88, 133] on button "General" at bounding box center [116, 146] width 140 height 29
